Goal: Task Accomplishment & Management: Use online tool/utility

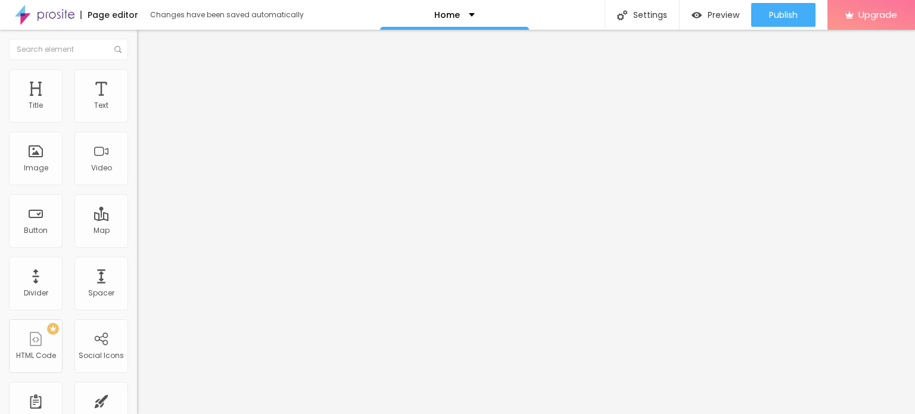
click at [137, 103] on span "Change image" at bounding box center [169, 97] width 64 height 10
click at [137, 112] on input "Click me" at bounding box center [208, 106] width 143 height 12
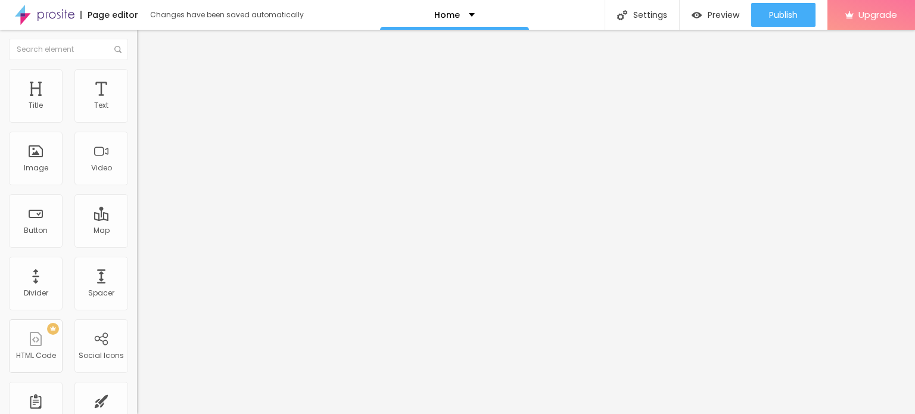
paste input "Whatsapp Now 📞 [PHONE_NUMBER]"
type input "Whatsapp Now 📞 [PHONE_NUMBER]"
click at [137, 245] on input "https://" at bounding box center [208, 240] width 143 height 12
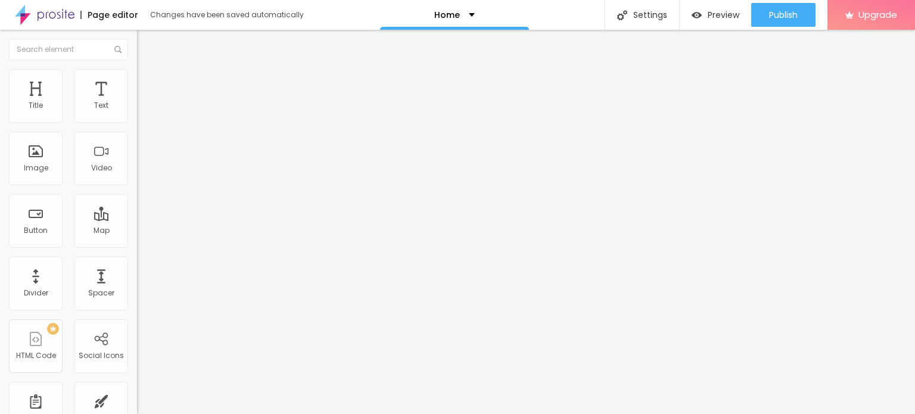
paste input "[DOMAIN_NAME][URL]"
type input "[URL][DOMAIN_NAME]"
click at [137, 265] on div "Open in new tab" at bounding box center [205, 263] width 137 height 6
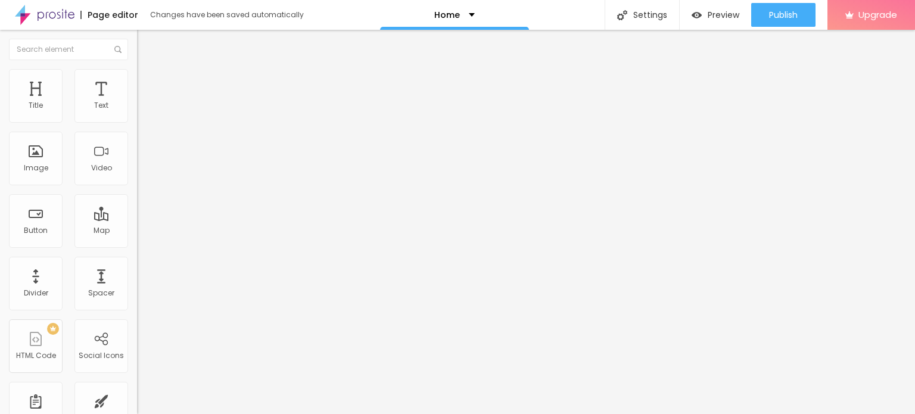
scroll to position [1, 0]
click at [137, 100] on img at bounding box center [140, 96] width 7 height 7
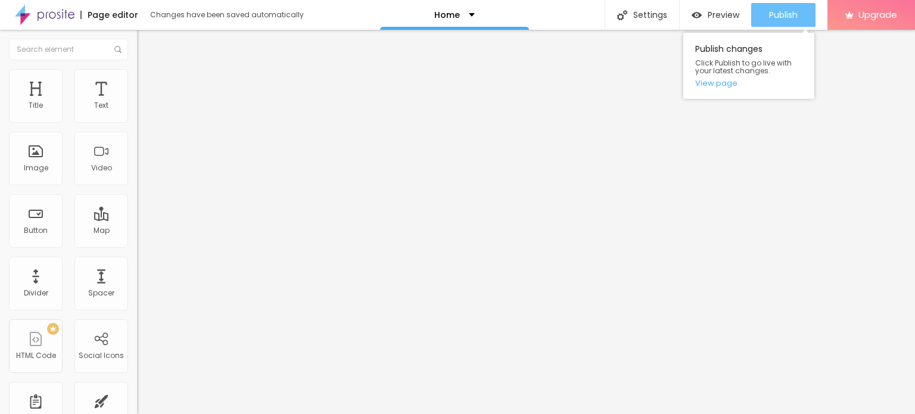
click at [776, 16] on span "Publish" at bounding box center [783, 15] width 29 height 10
click at [719, 80] on link "View page" at bounding box center [749, 83] width 107 height 8
